Goal: Book appointment/travel/reservation

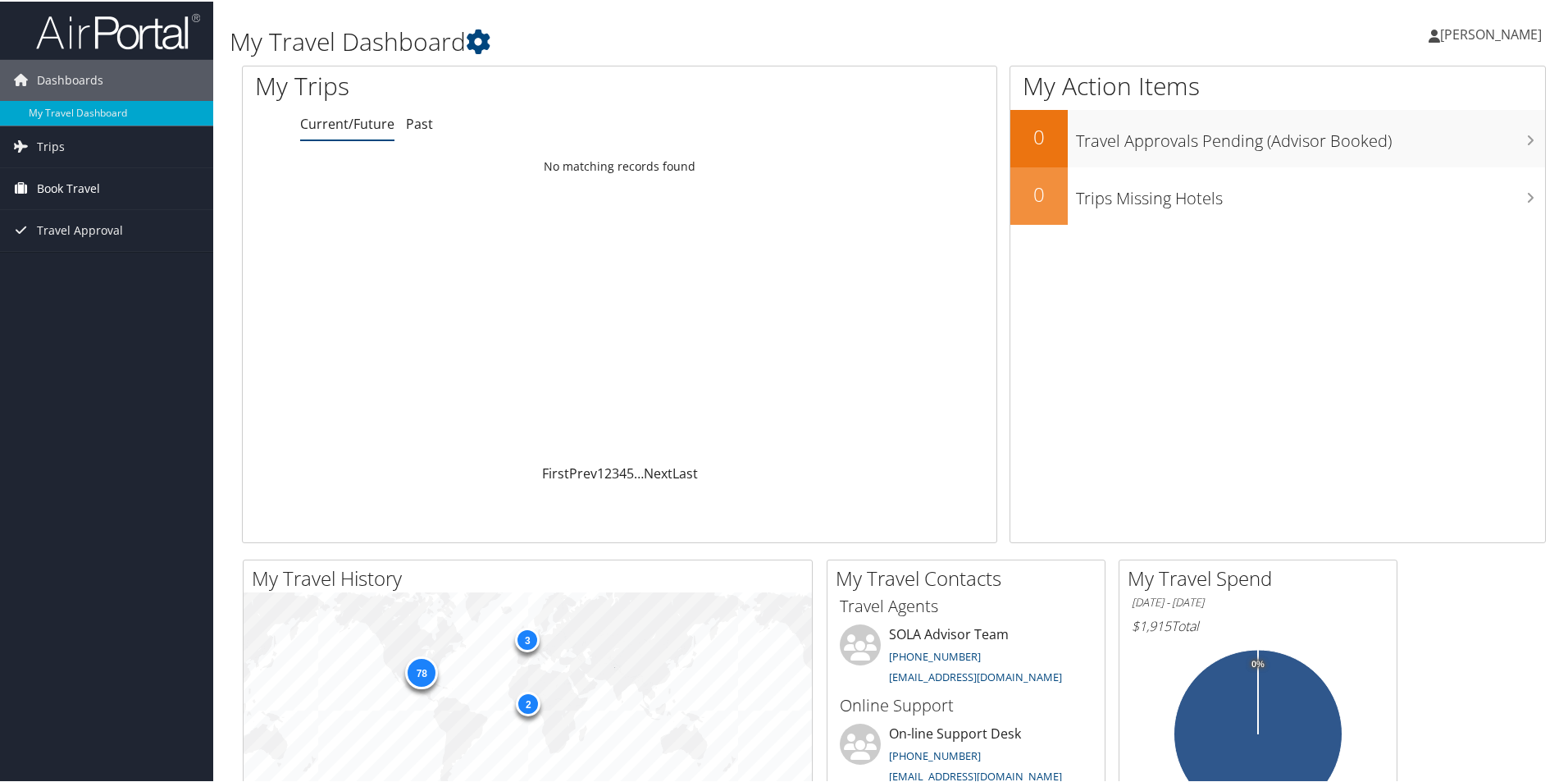
click at [64, 180] on span "Book Travel" at bounding box center [68, 186] width 63 height 41
click at [82, 236] on link "Book/Manage Online Trips" at bounding box center [106, 244] width 214 height 25
